Goal: Task Accomplishment & Management: Use online tool/utility

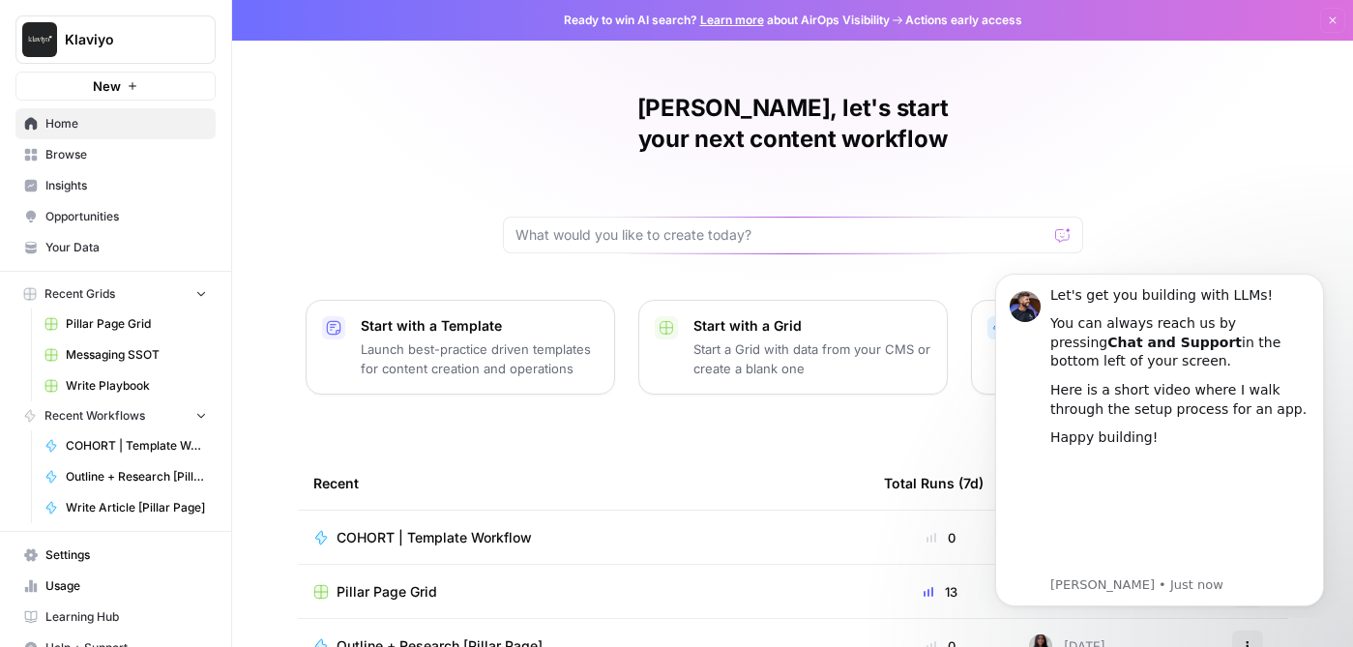
click at [599, 411] on div "[PERSON_NAME], let's start your next content workflow Start with a Template Lau…" at bounding box center [792, 460] width 1121 height 921
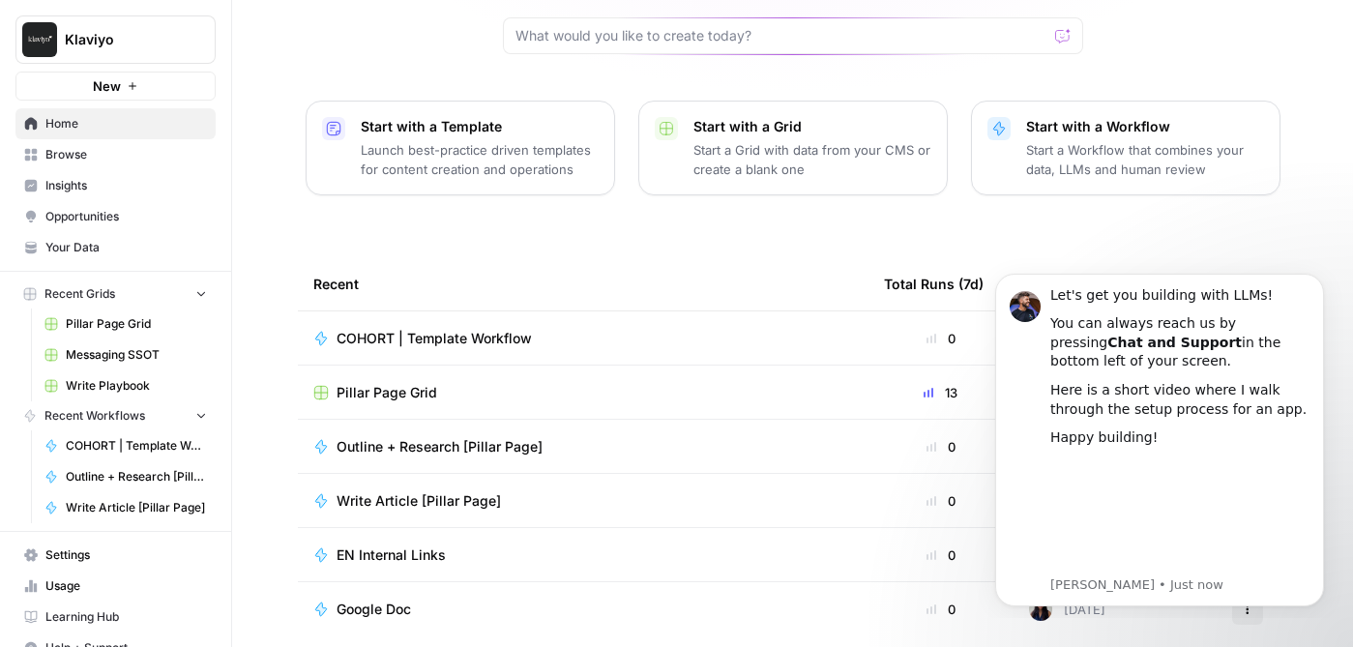
scroll to position [243, 0]
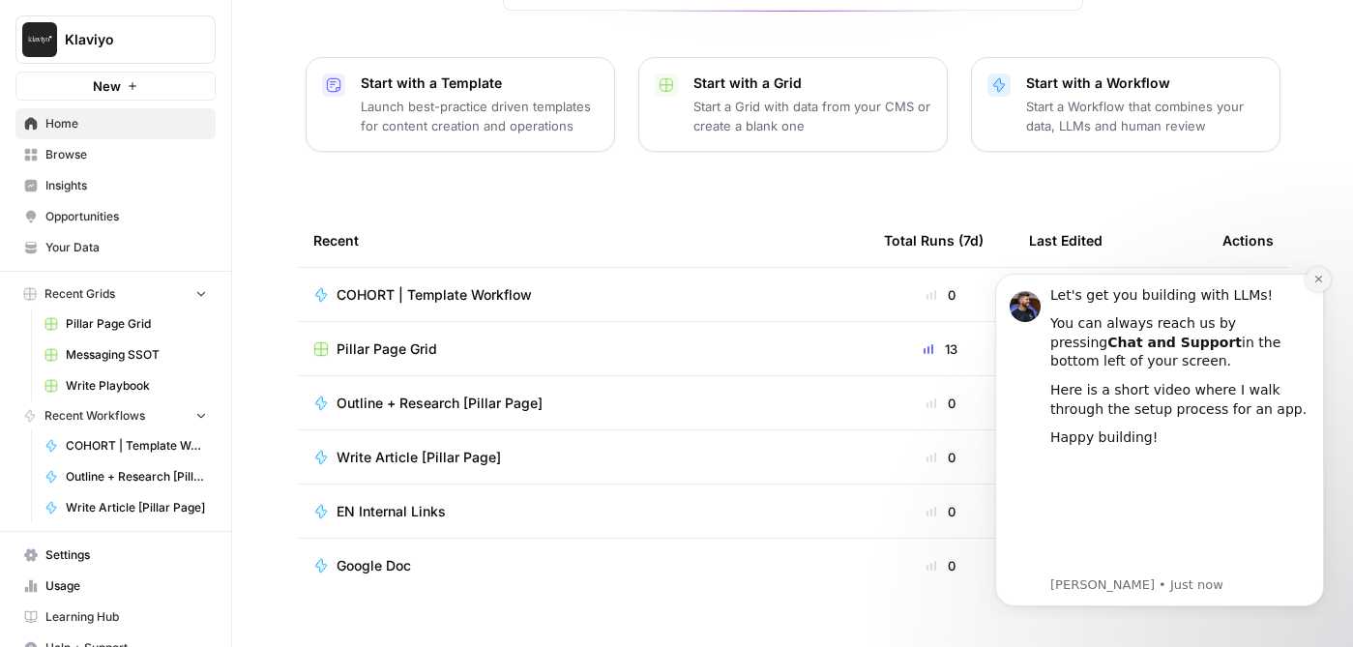
click at [1319, 280] on icon "Dismiss notification" at bounding box center [1317, 279] width 7 height 7
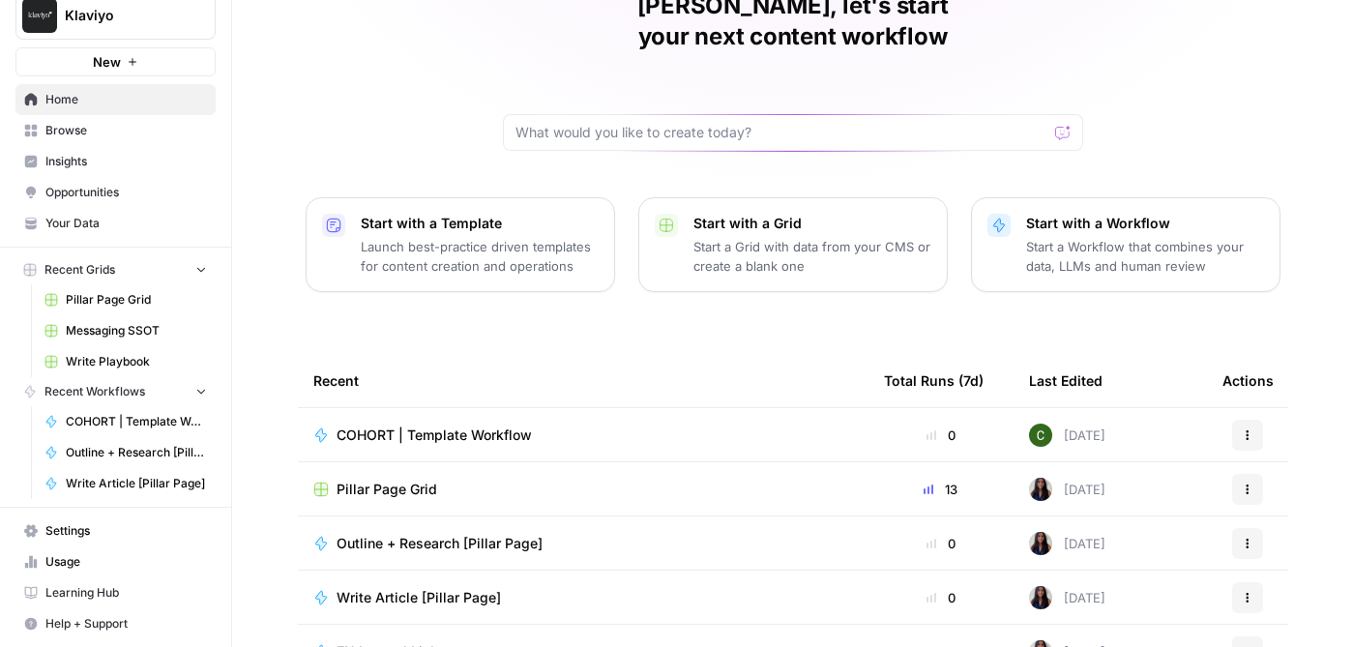
scroll to position [0, 0]
